Goal: Task Accomplishment & Management: Manage account settings

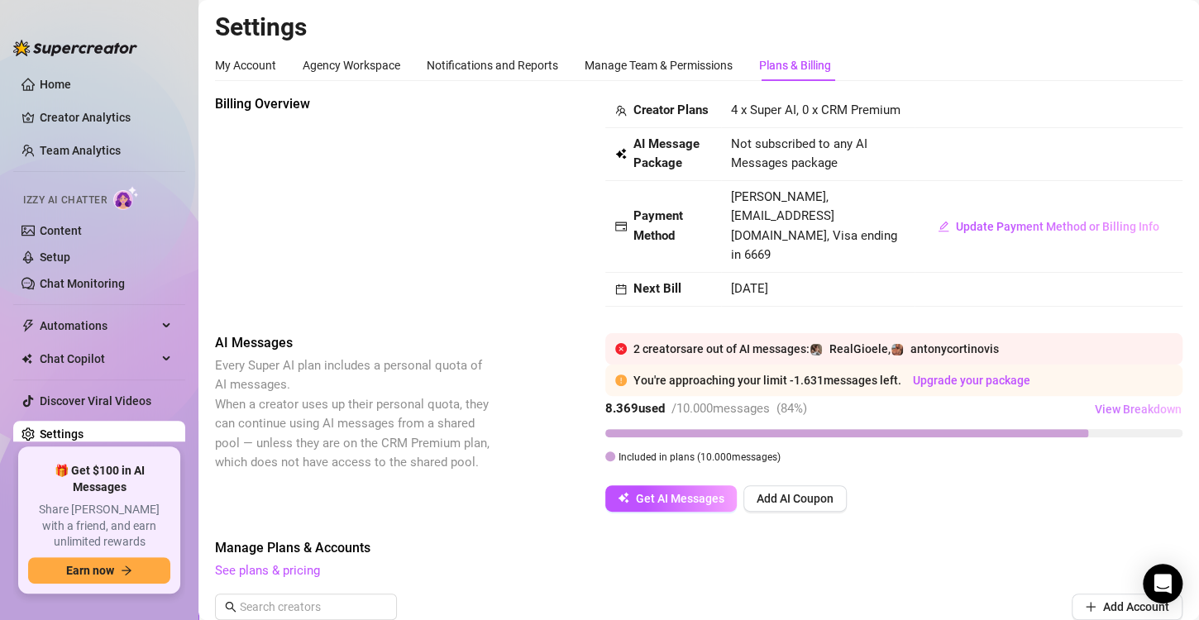
click at [1144, 409] on span "View Breakdown" at bounding box center [1138, 409] width 87 height 13
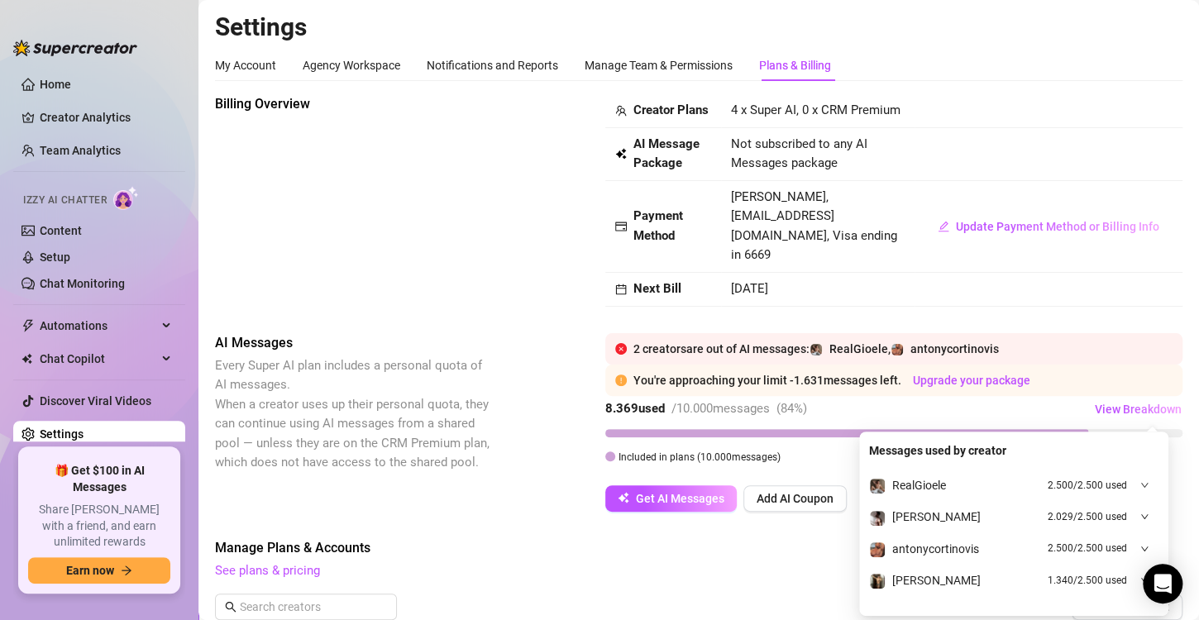
click at [1141, 514] on icon "down" at bounding box center [1145, 517] width 8 height 8
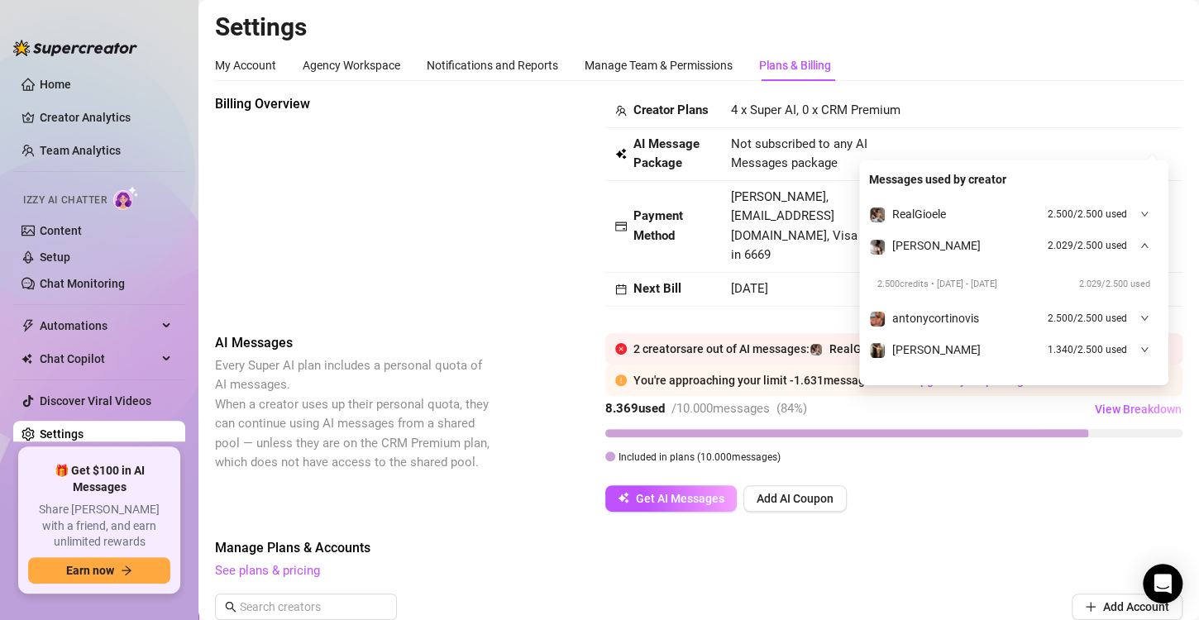
click at [902, 94] on td "4 x Super AI, 0 x CRM Premium" at bounding box center [818, 111] width 194 height 34
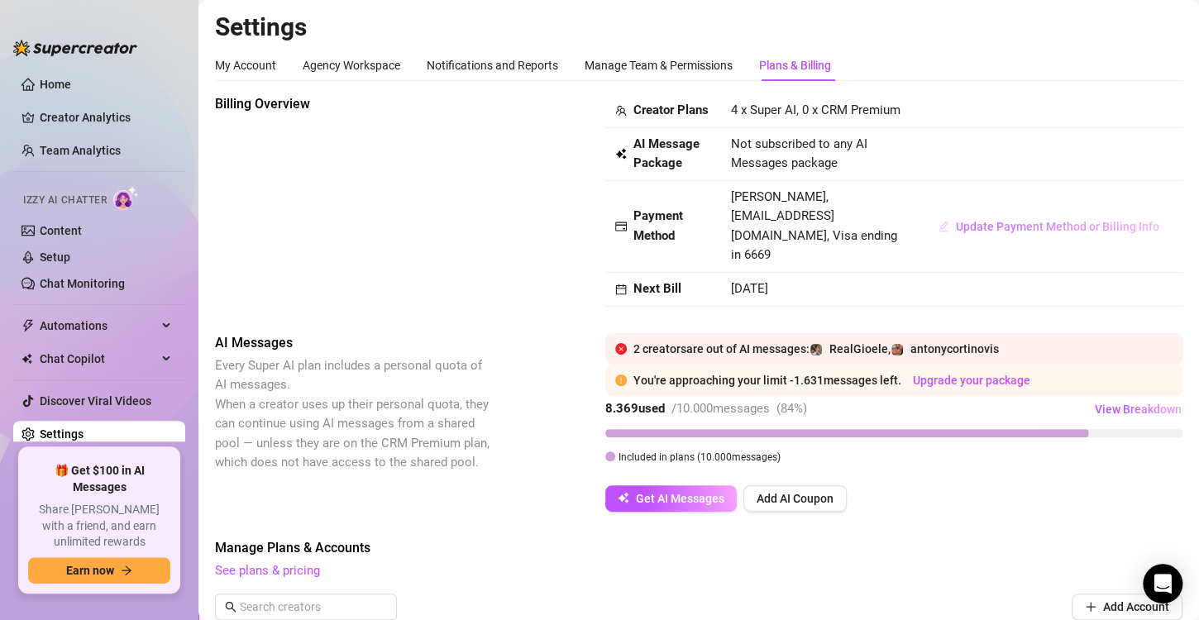
click at [956, 232] on span "Update Payment Method or Billing Info" at bounding box center [1057, 226] width 203 height 13
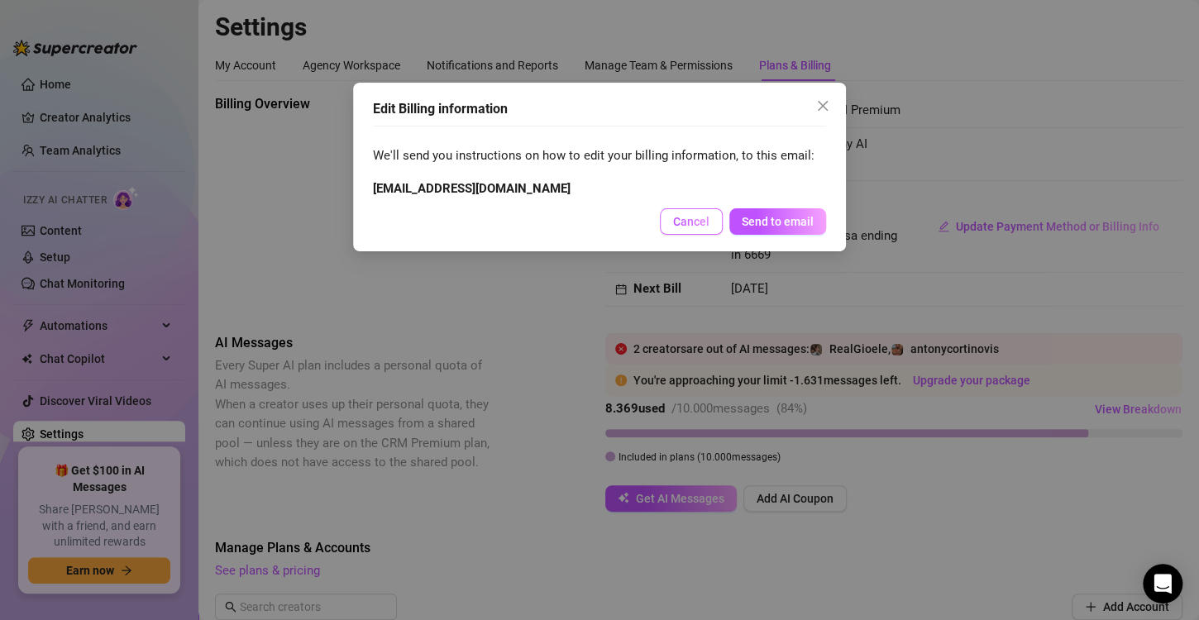
click at [694, 218] on span "Cancel" at bounding box center [691, 221] width 36 height 13
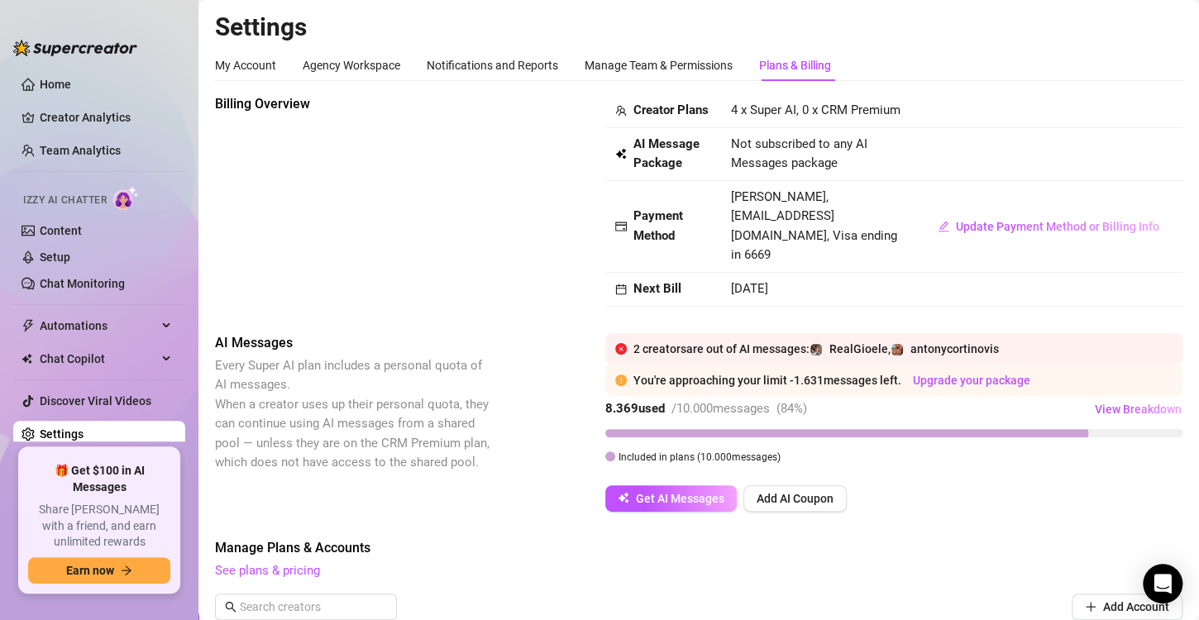
click at [630, 48] on div "Settings My Account Agency Workspace Notifications and Reports Manage Team & Pe…" at bounding box center [699, 623] width 968 height 1222
click at [630, 56] on div "Manage Team & Permissions" at bounding box center [659, 65] width 148 height 18
drag, startPoint x: 630, startPoint y: 56, endPoint x: 713, endPoint y: 69, distance: 83.6
click at [628, 54] on div "Manage Team & Permissions" at bounding box center [659, 65] width 148 height 31
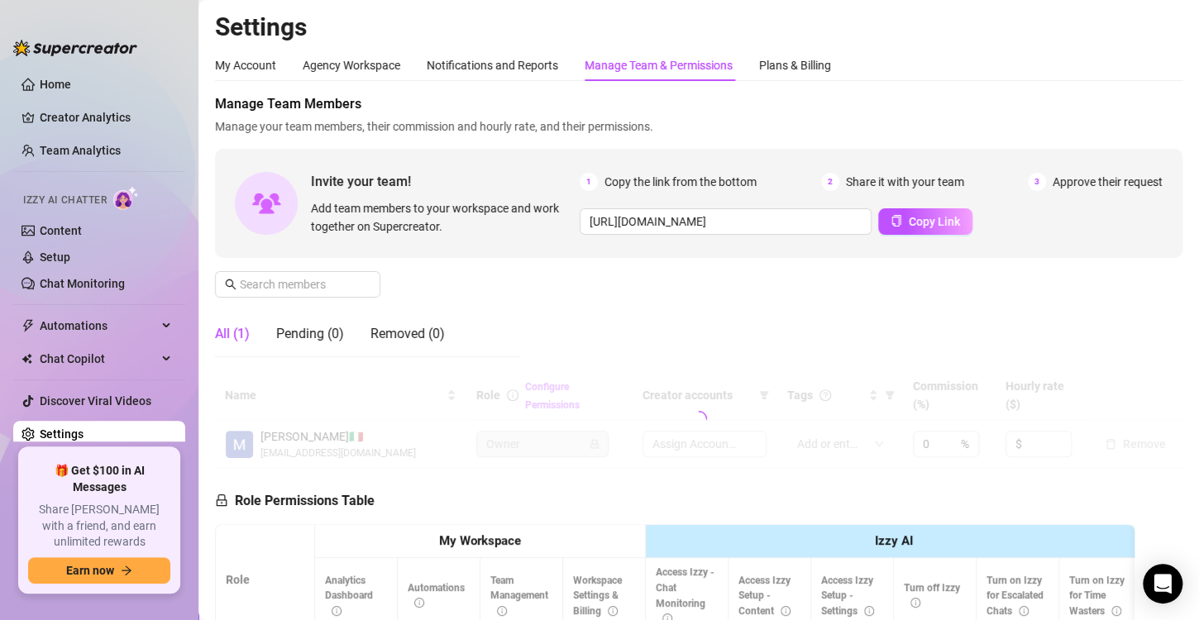
click at [710, 69] on div "Manage Team & Permissions" at bounding box center [659, 65] width 148 height 18
click at [763, 69] on div "Plans & Billing" at bounding box center [795, 65] width 72 height 18
click at [825, 66] on div "Plans & Billing" at bounding box center [795, 65] width 72 height 18
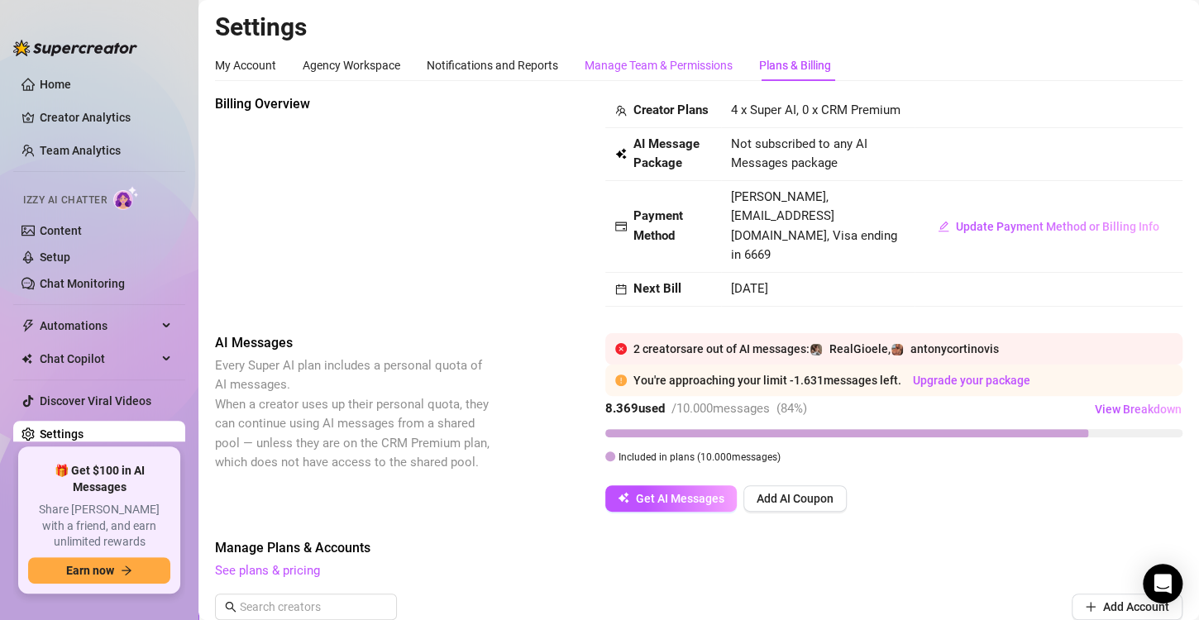
click at [705, 65] on div "Manage Team & Permissions" at bounding box center [659, 65] width 148 height 18
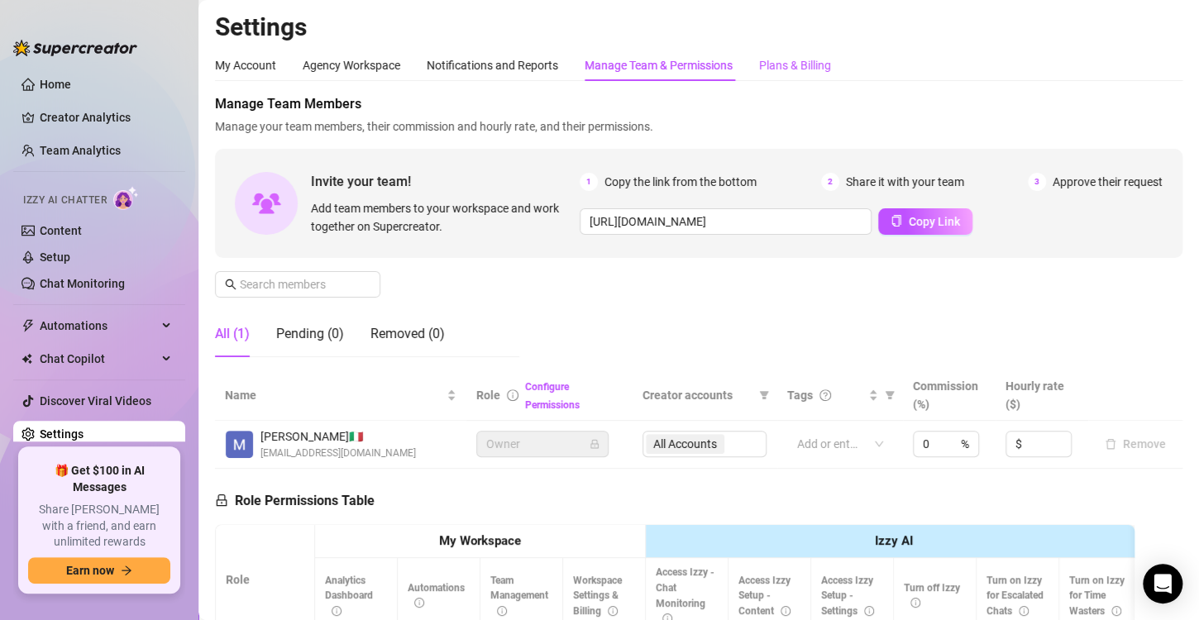
click at [803, 71] on div "Plans & Billing" at bounding box center [795, 65] width 72 height 18
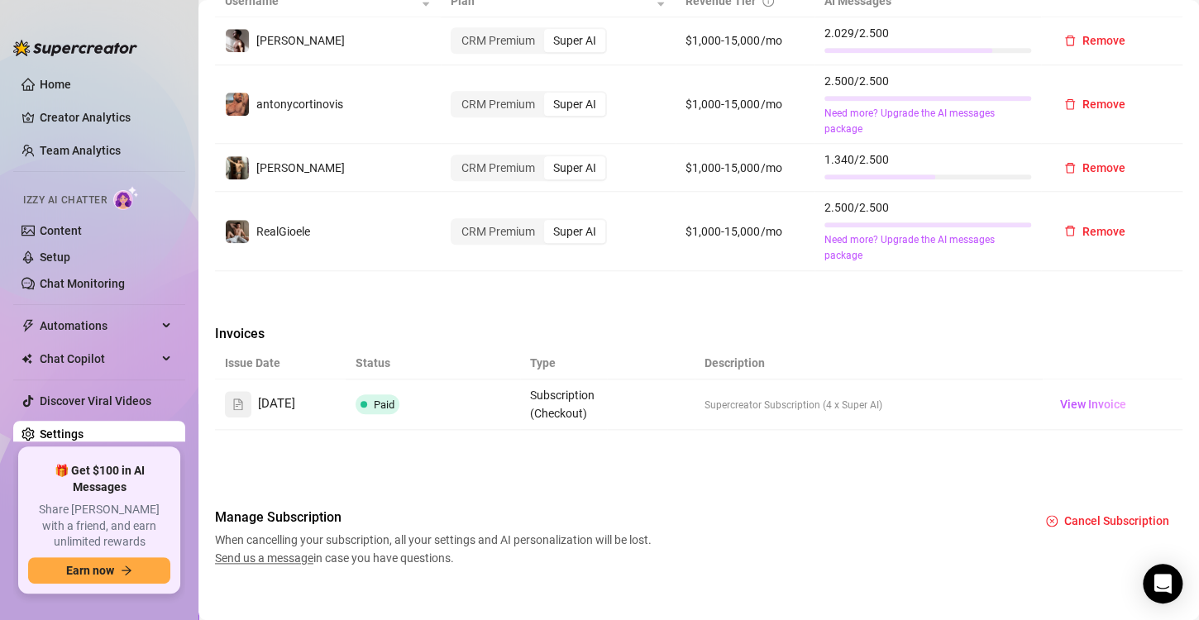
scroll to position [661, 0]
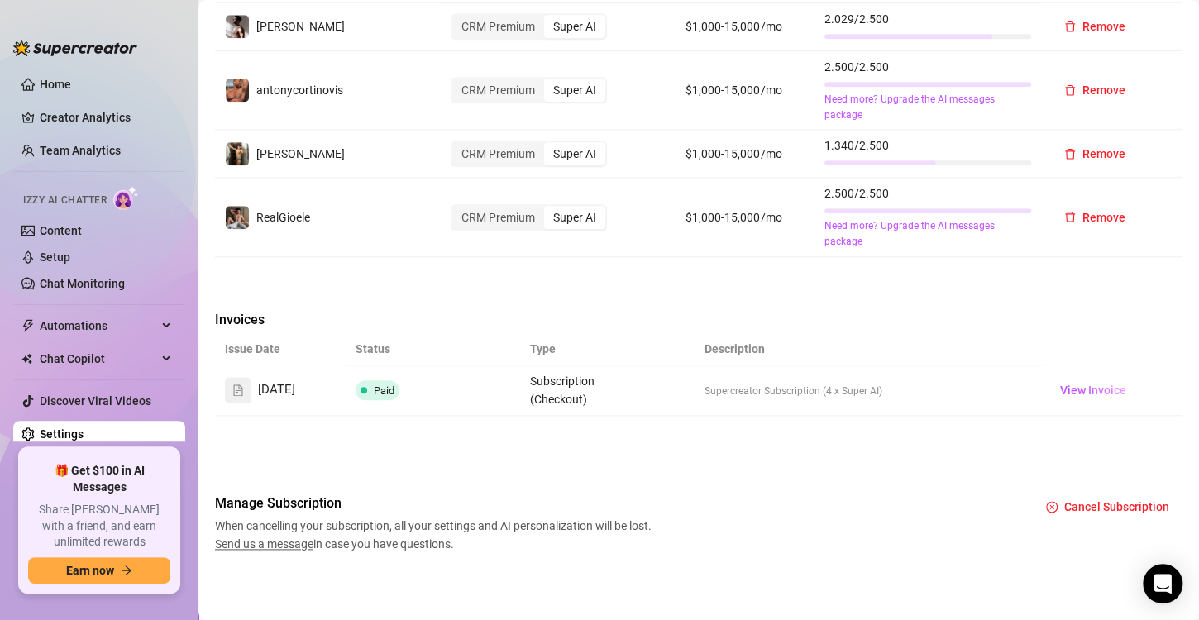
click at [1071, 376] on td "View Invoice" at bounding box center [1113, 391] width 140 height 50
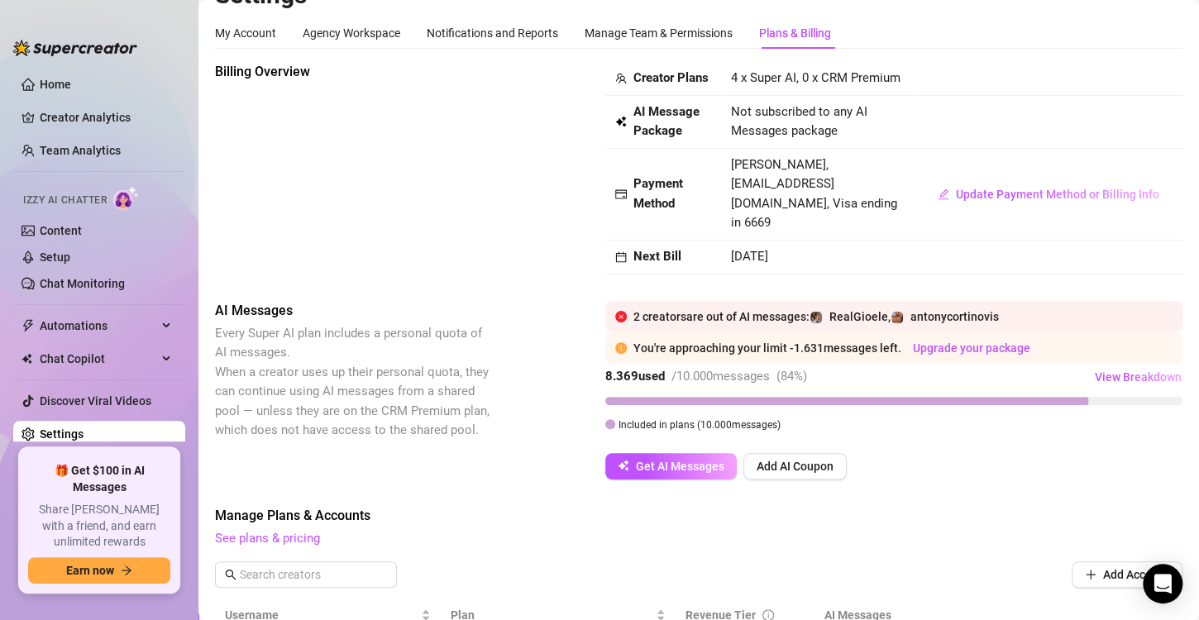
scroll to position [31, 0]
click at [818, 461] on span "Add AI Coupon" at bounding box center [795, 467] width 77 height 13
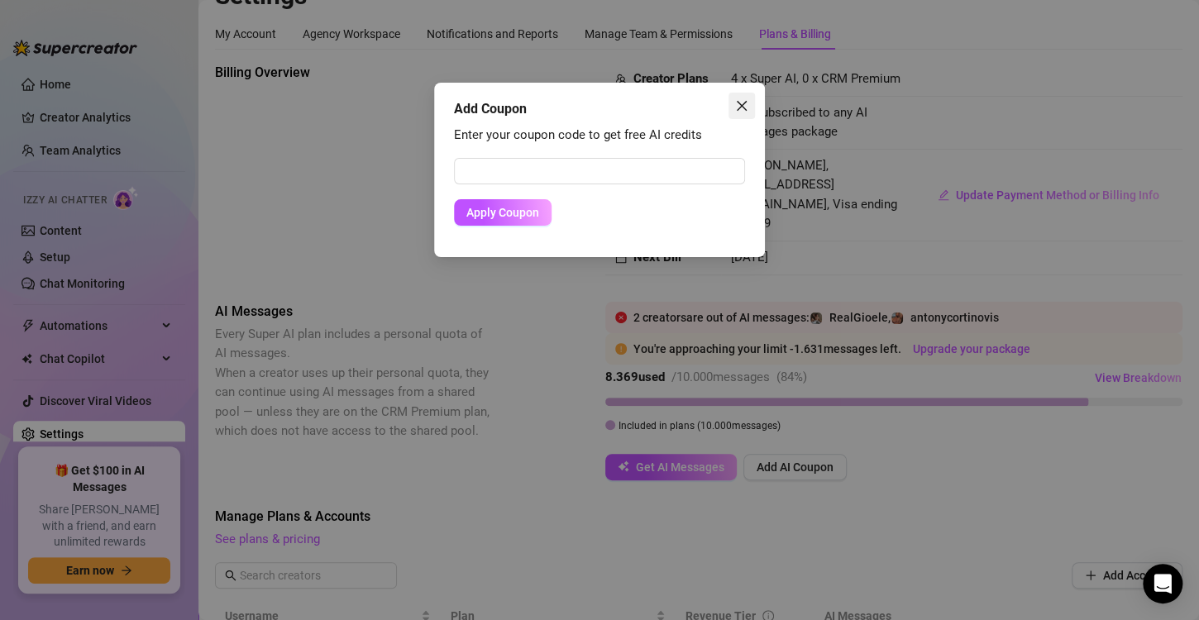
click at [750, 112] on button "Close" at bounding box center [742, 106] width 26 height 26
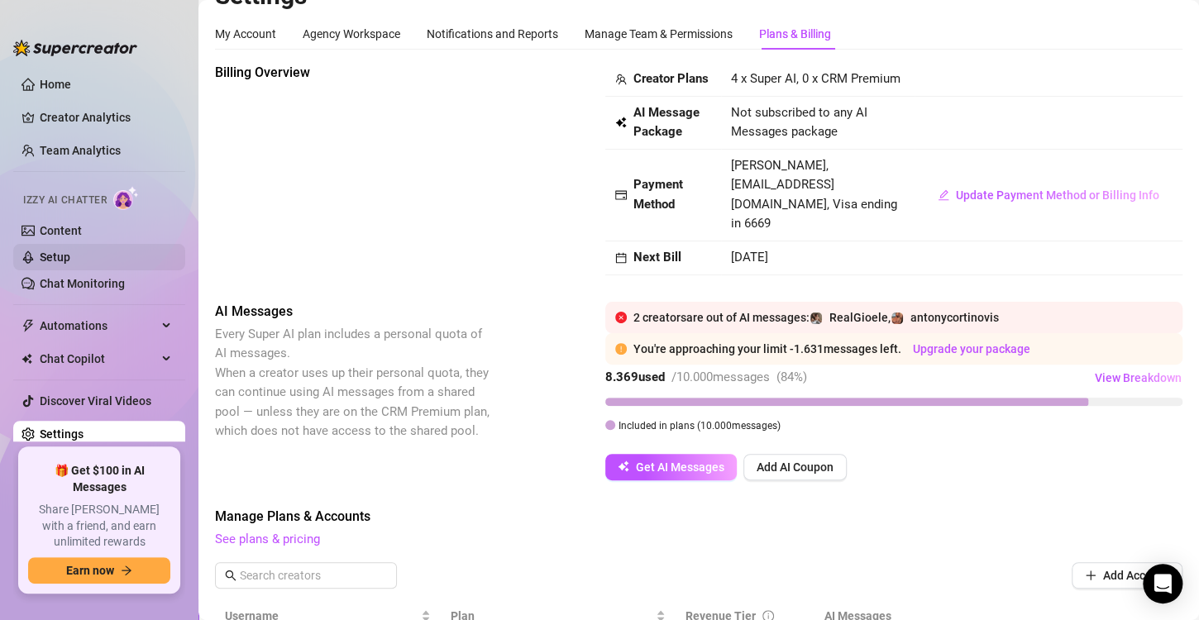
click at [40, 254] on link "Setup" at bounding box center [55, 257] width 31 height 13
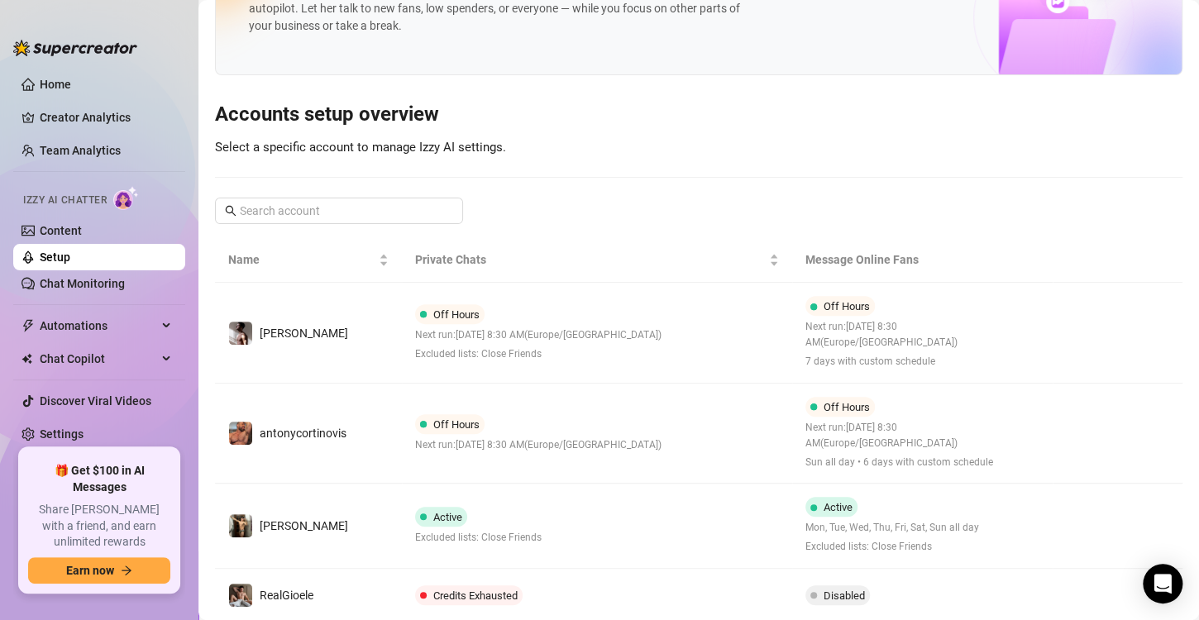
scroll to position [98, 0]
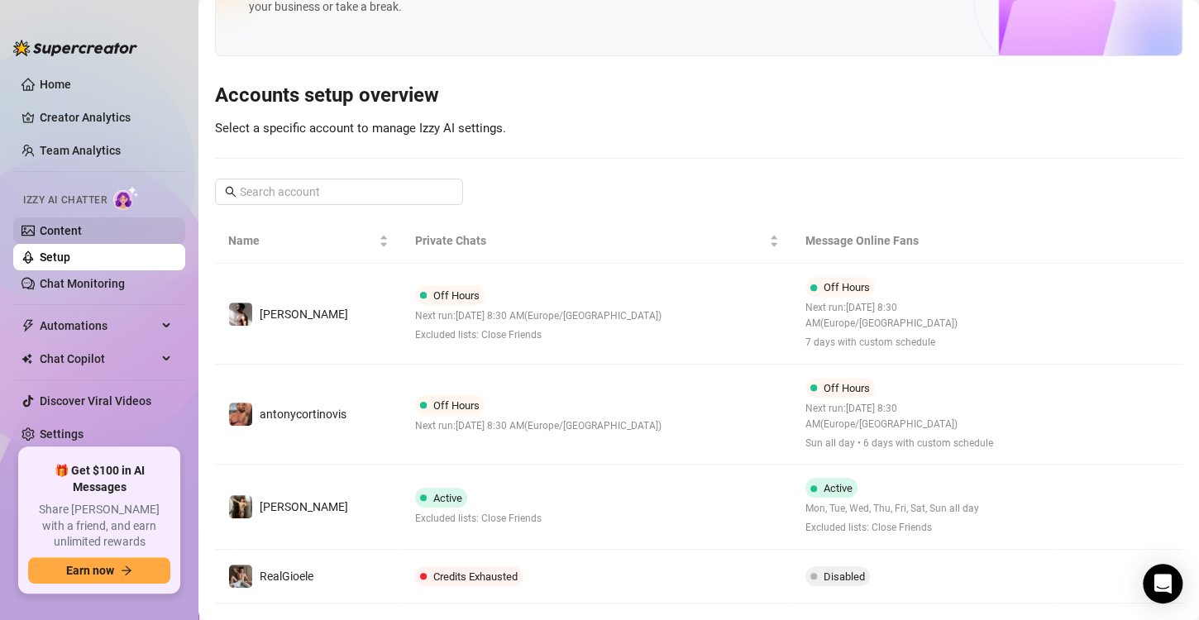
click at [82, 224] on link "Content" at bounding box center [61, 230] width 42 height 13
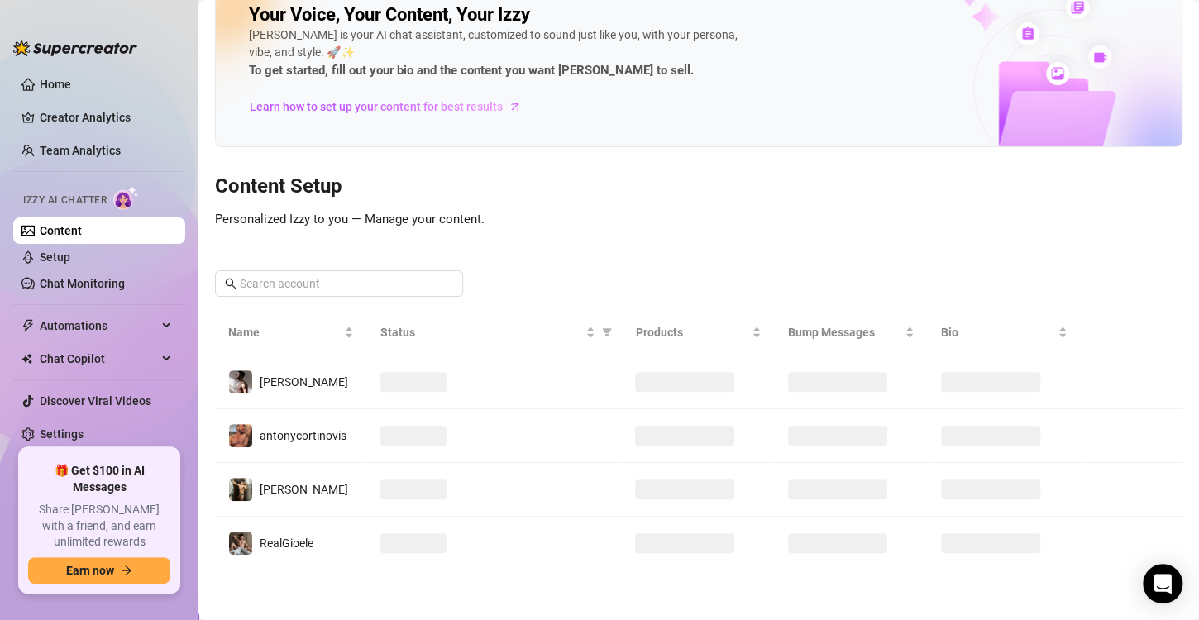
scroll to position [33, 0]
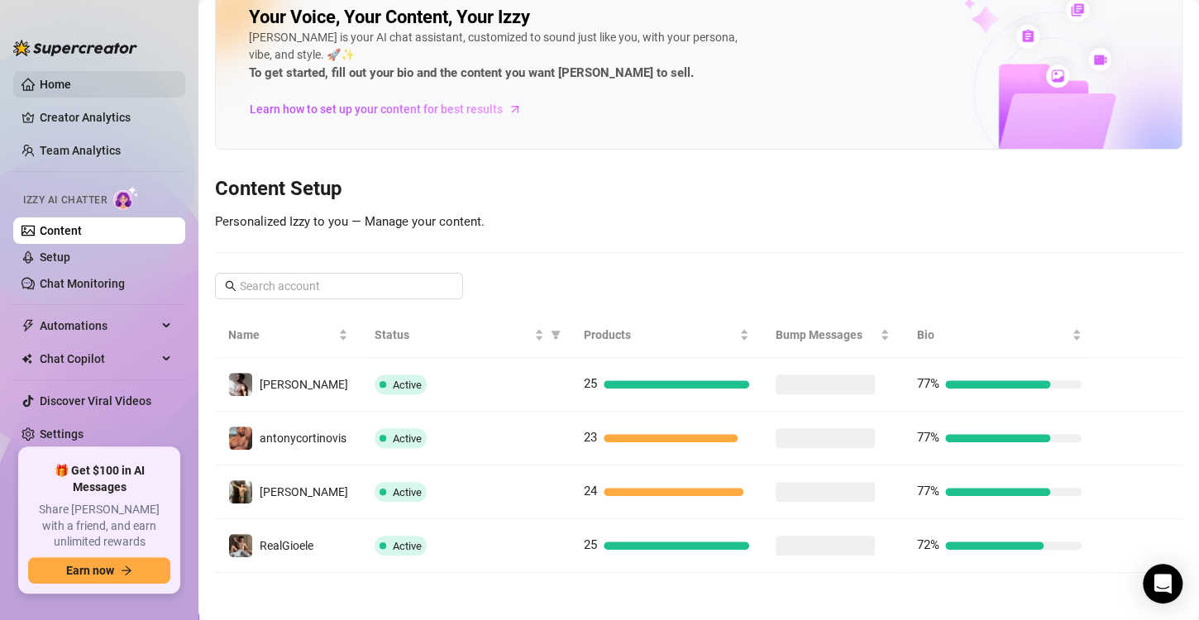
click at [71, 82] on link "Home" at bounding box center [55, 84] width 31 height 13
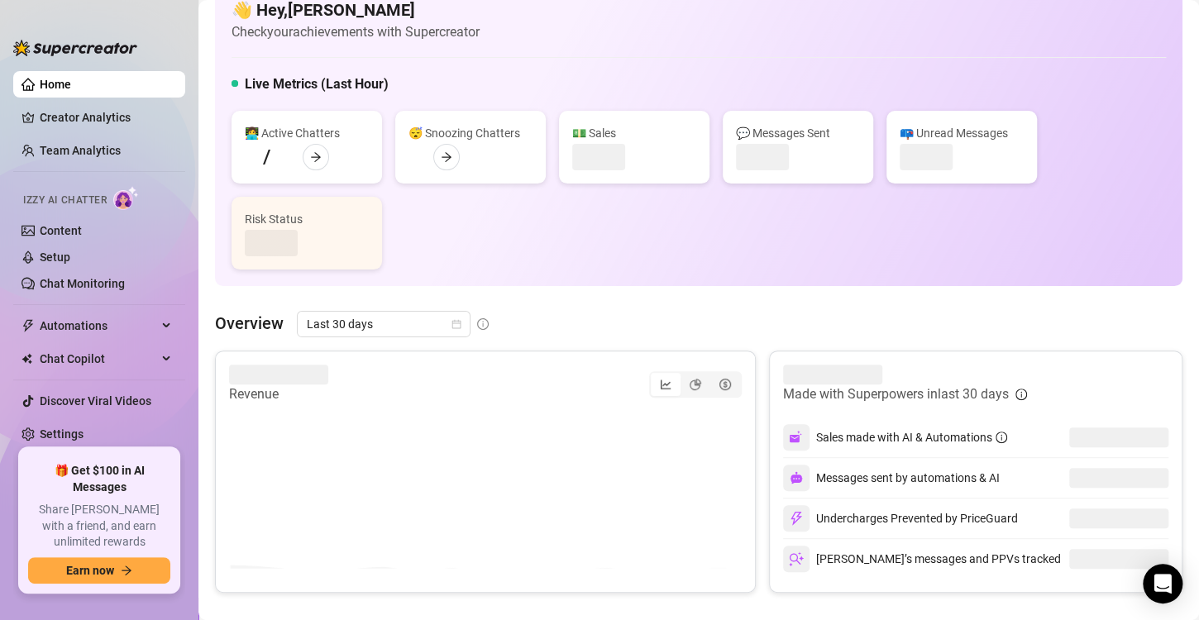
scroll to position [98, 0]
